Goal: Find specific page/section

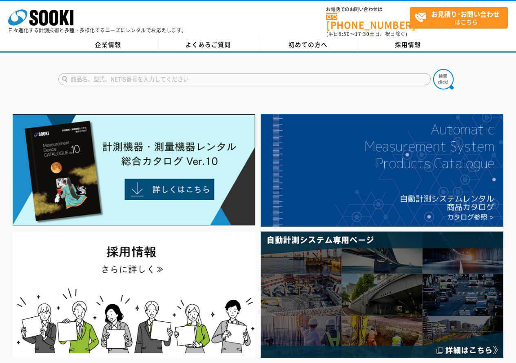
click at [237, 75] on input "text" at bounding box center [244, 79] width 372 height 12
type input "GX-6100"
click at [433, 69] on button at bounding box center [443, 79] width 20 height 20
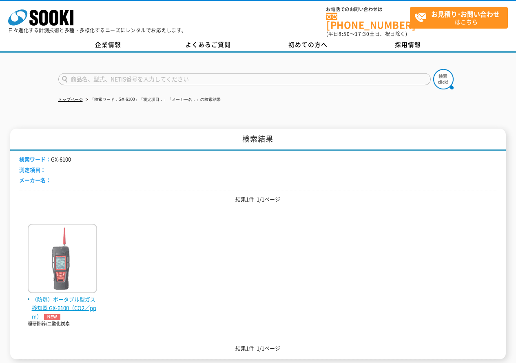
click at [40, 260] on img at bounding box center [62, 258] width 69 height 71
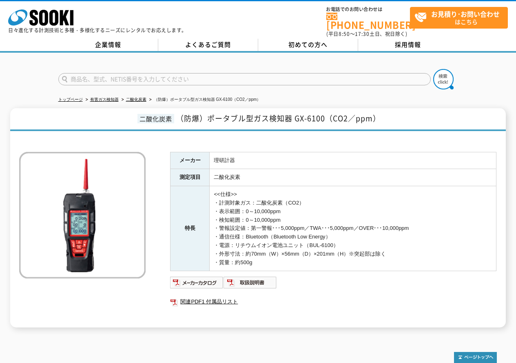
click at [283, 113] on span "（防爆）ポータブル型ガス検知器 GX-6100（CO2／ppm）" at bounding box center [278, 118] width 204 height 11
drag, startPoint x: 296, startPoint y: 113, endPoint x: 381, endPoint y: 115, distance: 85.7
click at [379, 116] on span "（防爆）ポータブル型ガス検知器 GX-6100（CO2／ppm）" at bounding box center [278, 118] width 204 height 11
copy span "GX-6100（CO2／ppm）"
